Goal: Transaction & Acquisition: Purchase product/service

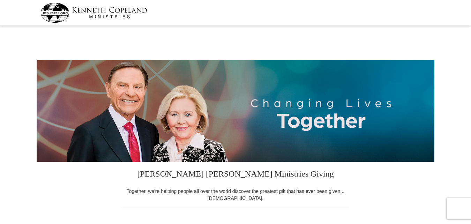
select select "TX"
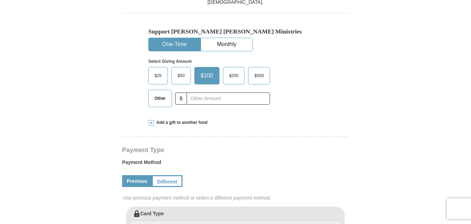
click at [159, 70] on label "$25" at bounding box center [158, 75] width 19 height 17
click at [0, 0] on input "$25" at bounding box center [0, 0] width 0 height 0
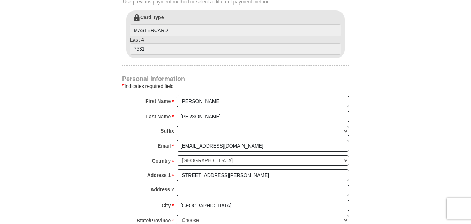
click at [207, 57] on div "Card Type MASTERCARD Last 4 7531" at bounding box center [235, 34] width 218 height 48
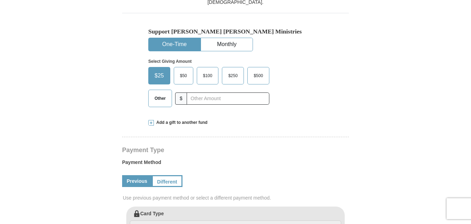
click at [231, 38] on li "Monthly" at bounding box center [227, 45] width 52 height 14
click at [231, 40] on button "Monthly" at bounding box center [227, 44] width 52 height 13
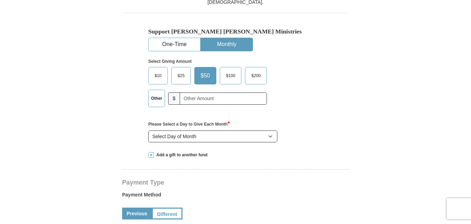
click at [179, 77] on span "$25" at bounding box center [181, 75] width 14 height 10
click at [0, 0] on input "$25" at bounding box center [0, 0] width 0 height 0
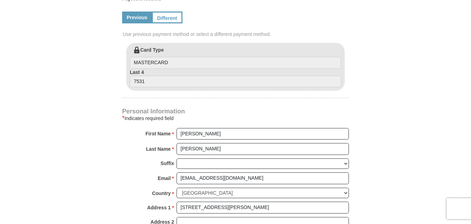
scroll to position [588, 0]
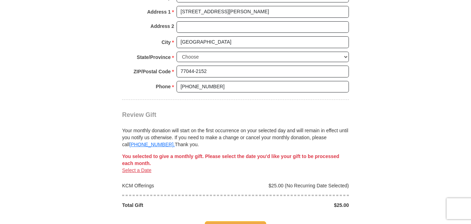
click at [134, 171] on link "Select a Date" at bounding box center [136, 170] width 29 height 6
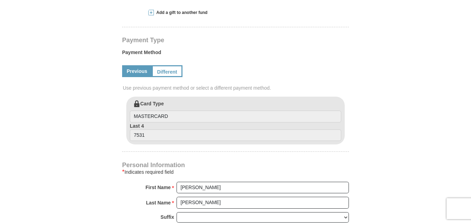
scroll to position [311, 0]
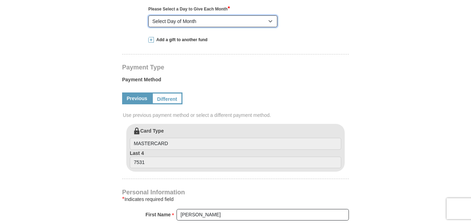
click at [255, 21] on select "Select Day of Month 1 2 3 4 5 6 7 8 9 10 11 12 13 14 15 16 17 18 19 20 21 22 23…" at bounding box center [212, 21] width 129 height 12
select select "3"
click at [148, 16] on select "Select Day of Month 1 2 3 4 5 6 7 8 9 10 11 12 13 14 15 16 17 18 19 20 21 22 23…" at bounding box center [212, 21] width 129 height 12
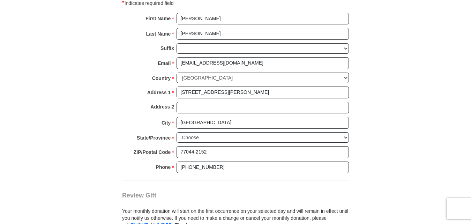
click at [470, 137] on body "Kenneth Copeland Ministries Giving Together, we're helping people all over the …" at bounding box center [235, 140] width 471 height 1294
click at [470, 131] on body "Kenneth Copeland Ministries Giving Together, we're helping people all over the …" at bounding box center [235, 140] width 471 height 1294
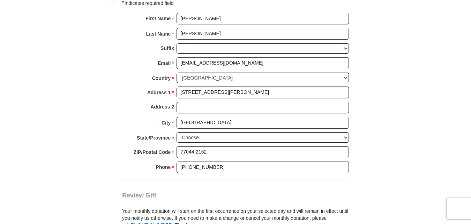
scroll to position [703, 0]
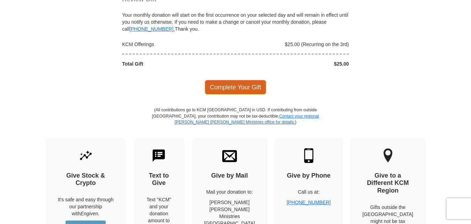
click at [230, 90] on span "Complete Your Gift" at bounding box center [236, 87] width 62 height 15
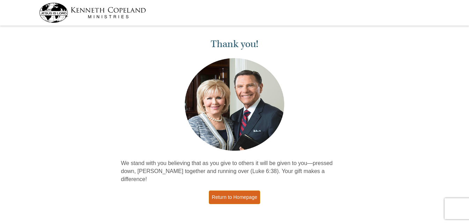
click at [245, 191] on link "Return to Homepage" at bounding box center [235, 198] width 52 height 14
